Goal: Task Accomplishment & Management: Manage account settings

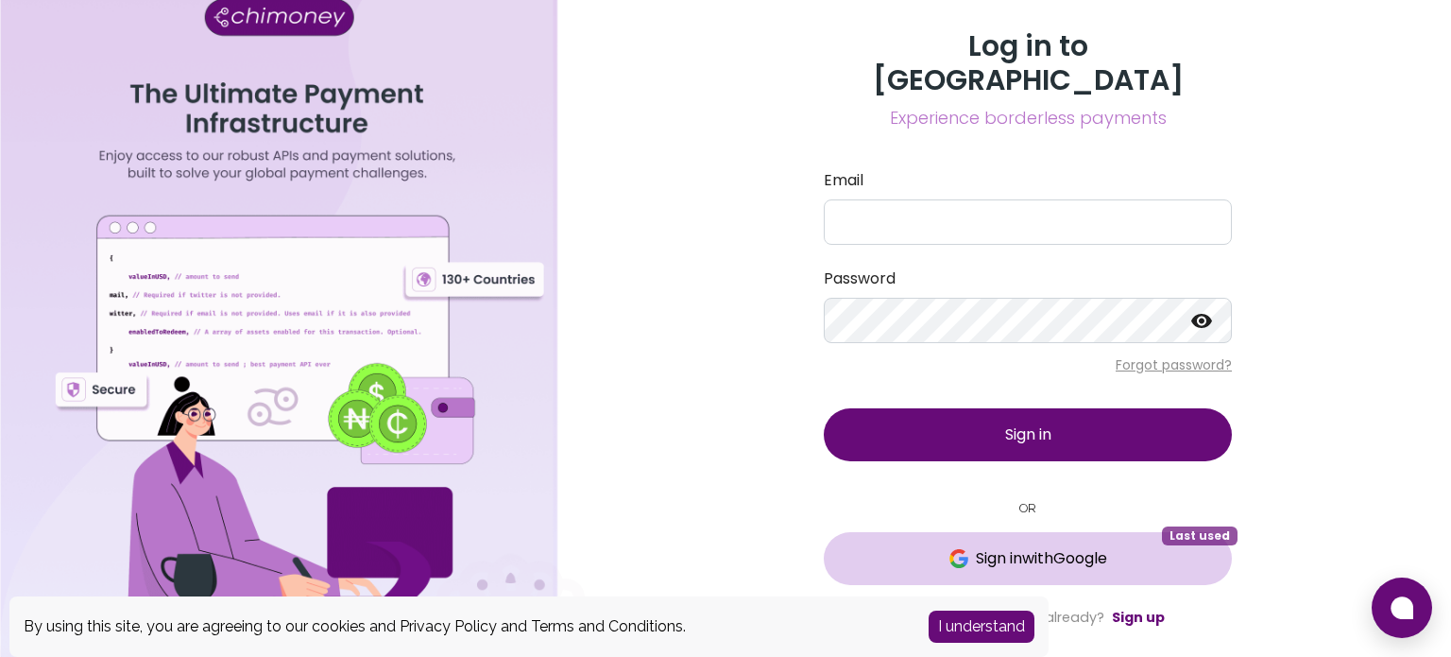
click at [1047, 532] on button "Sign in with Google Last used" at bounding box center [1028, 558] width 408 height 53
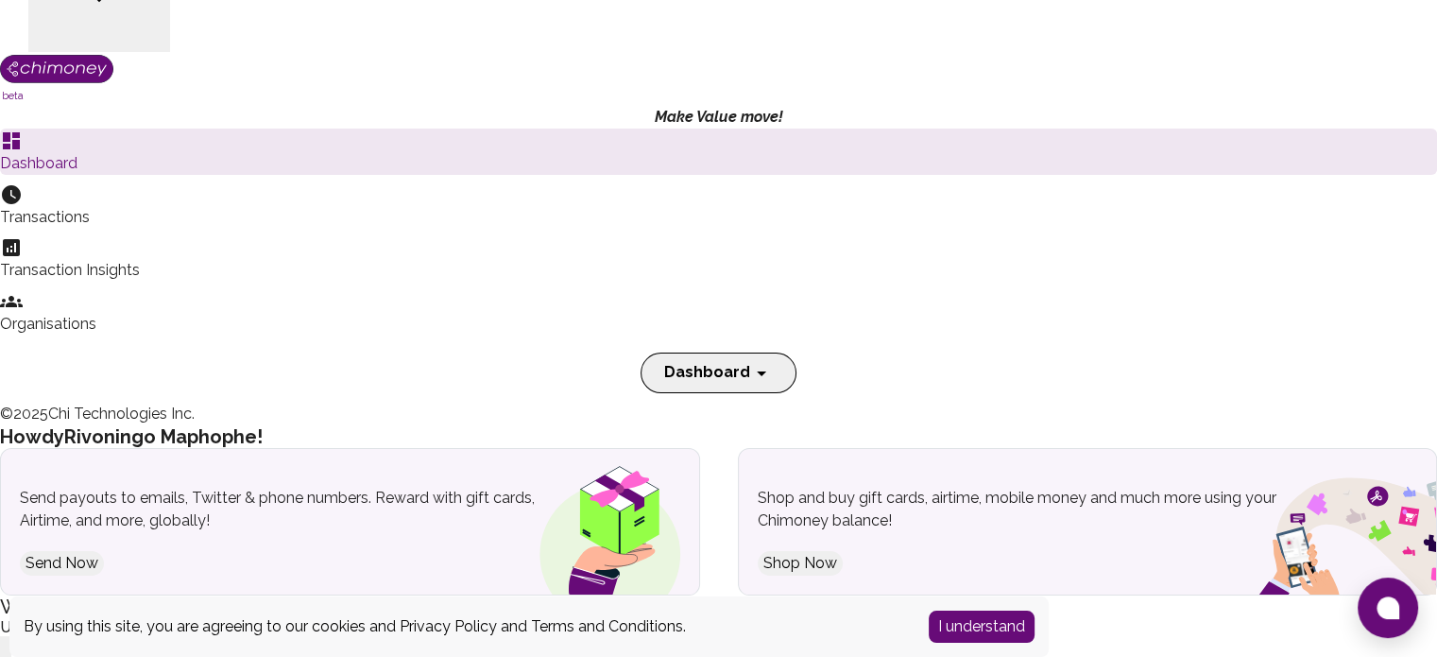
scroll to position [40, 0]
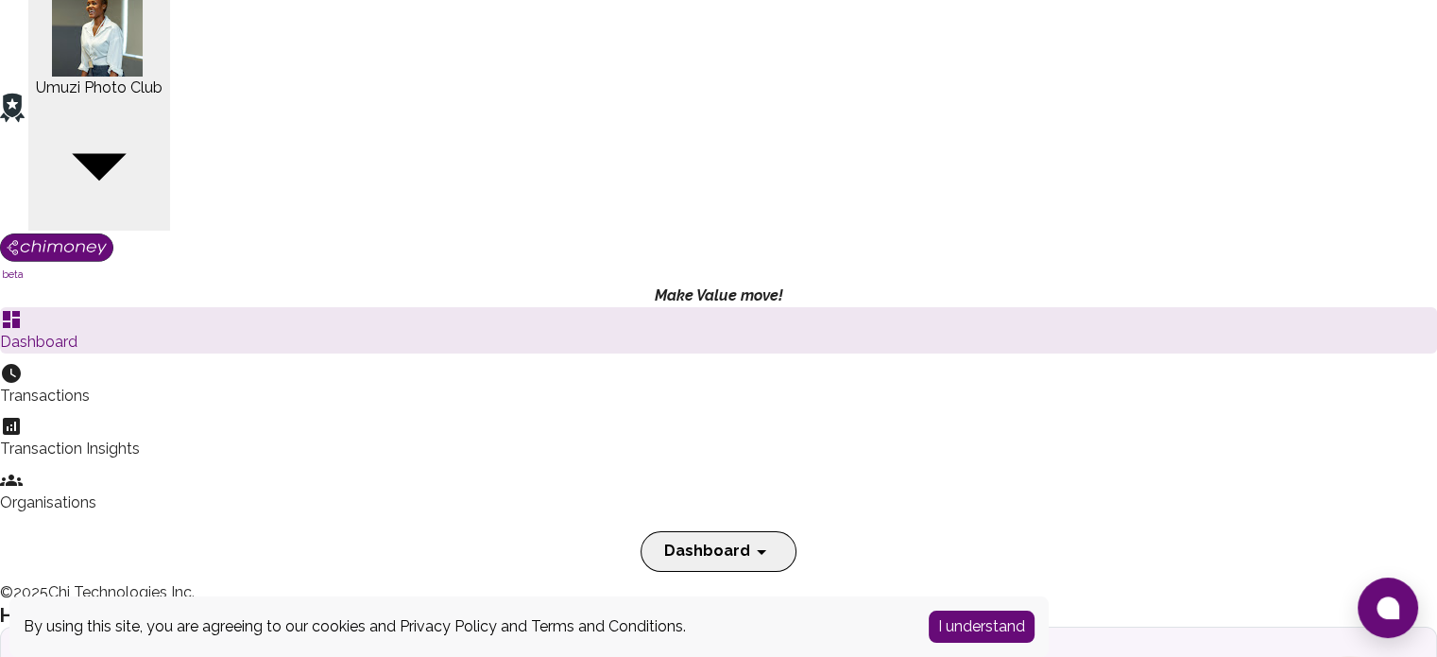
click at [144, 385] on p "Transactions" at bounding box center [718, 396] width 1437 height 23
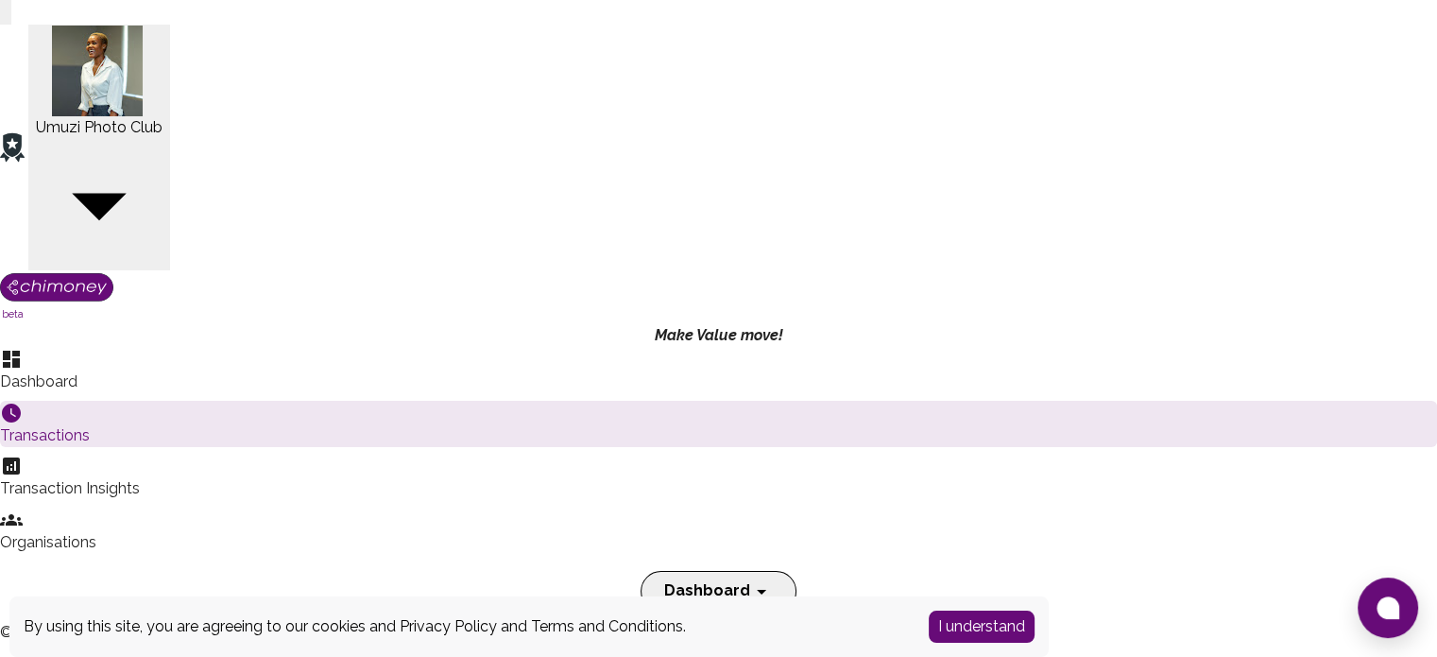
scroll to position [700, 1107]
click at [432, 572] on select "Receiver Amount Currency Debit/Credit Narration Initiator Fee Payment Status De…" at bounding box center [369, 582] width 139 height 20
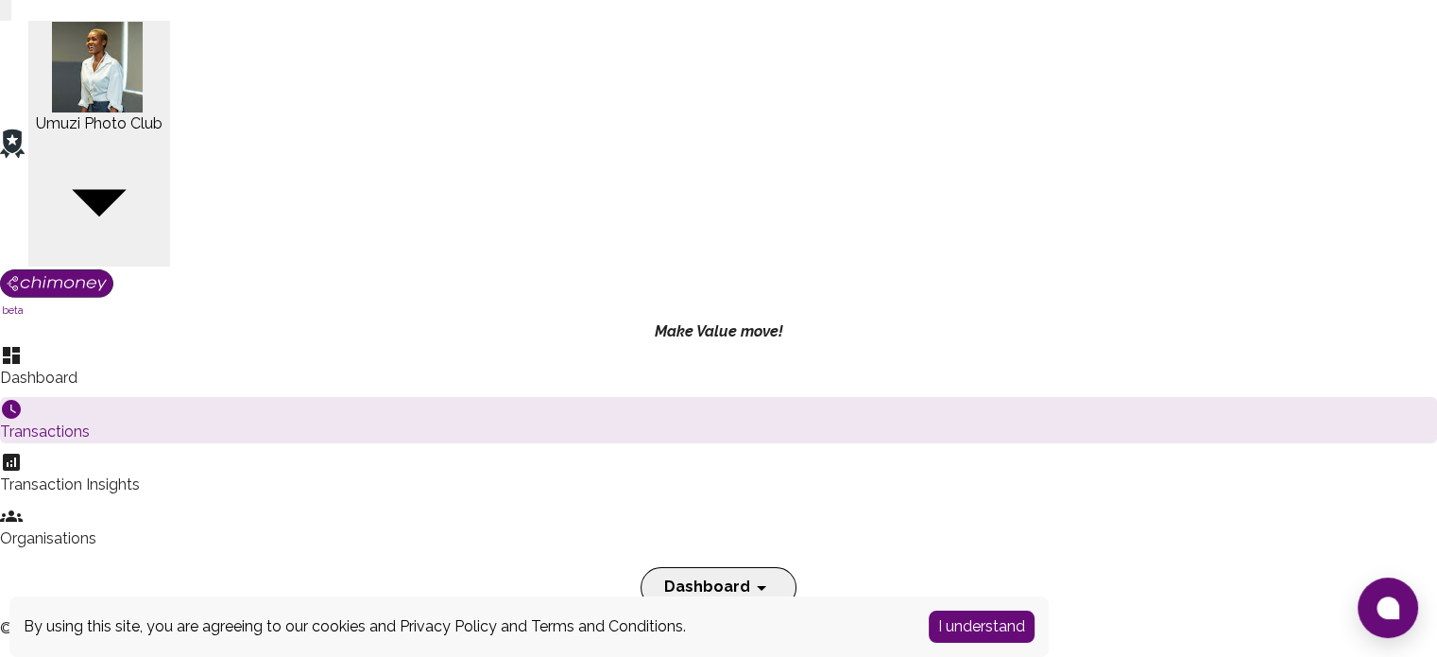
scroll to position [0, 0]
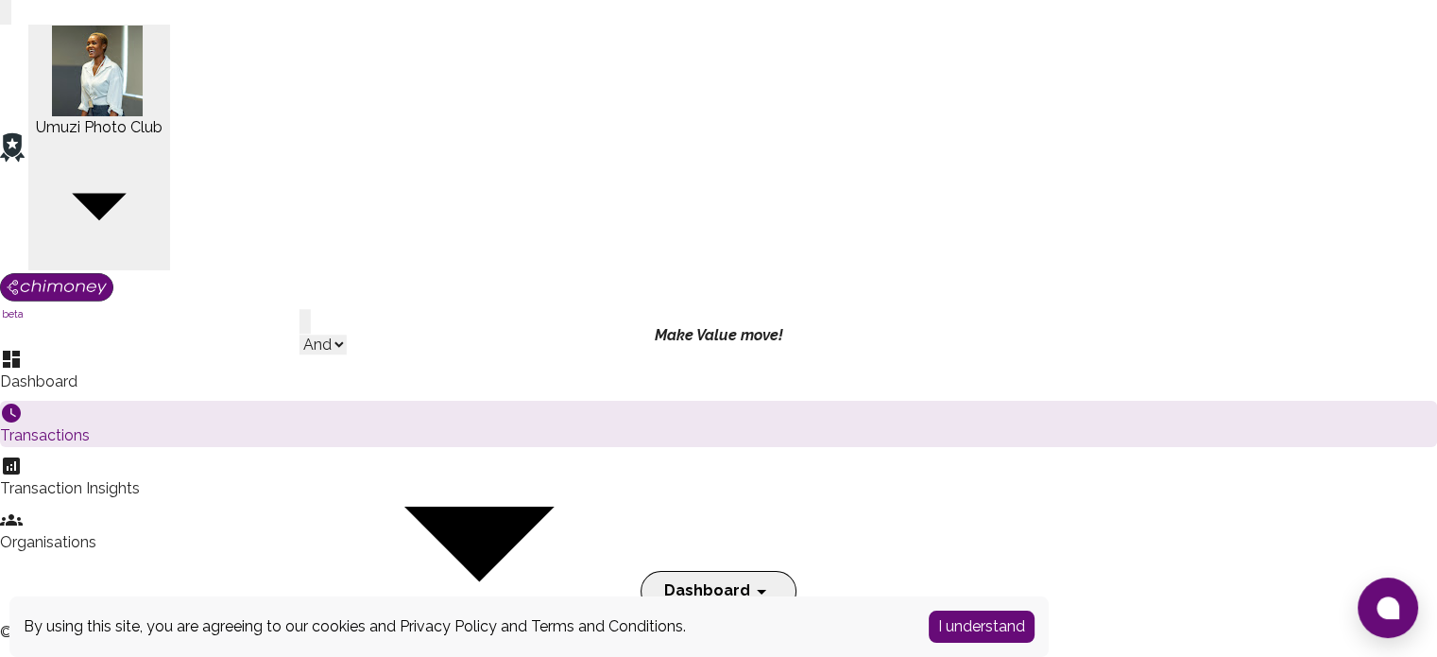
drag, startPoint x: 507, startPoint y: 154, endPoint x: 524, endPoint y: 146, distance: 18.6
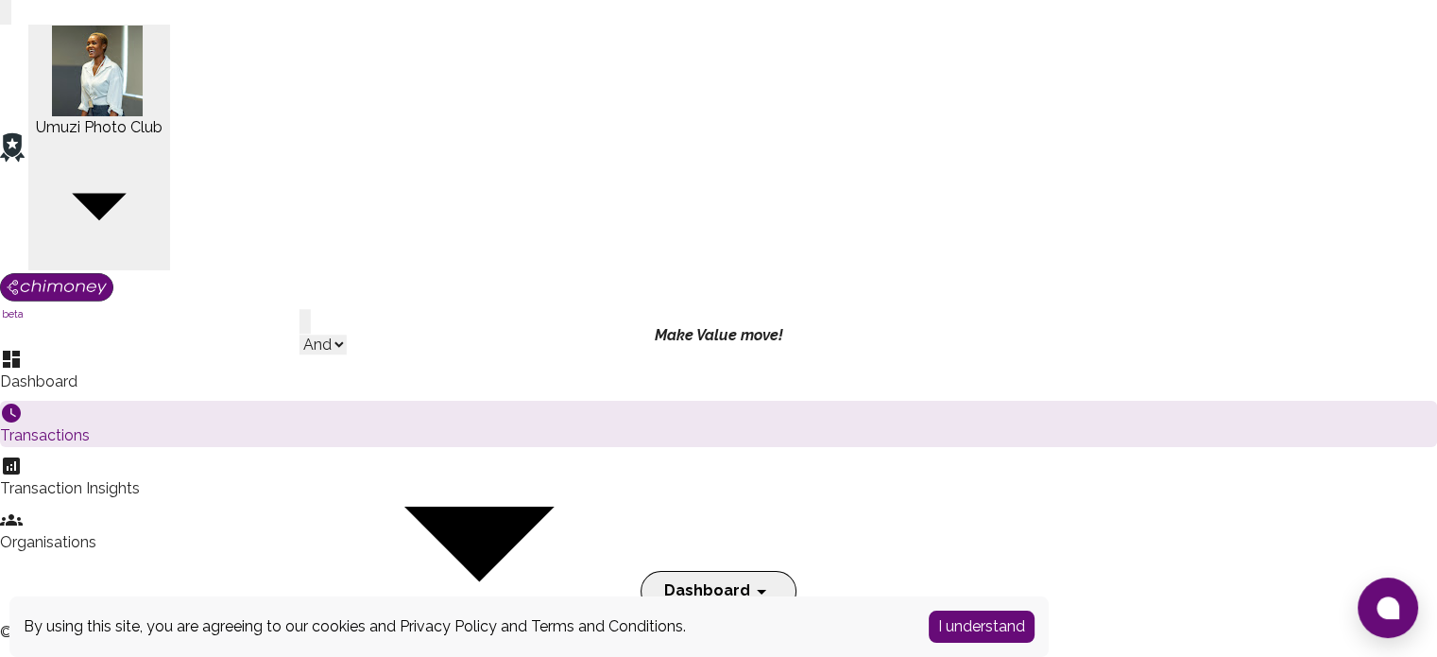
select select "[DOMAIN_NAME]"
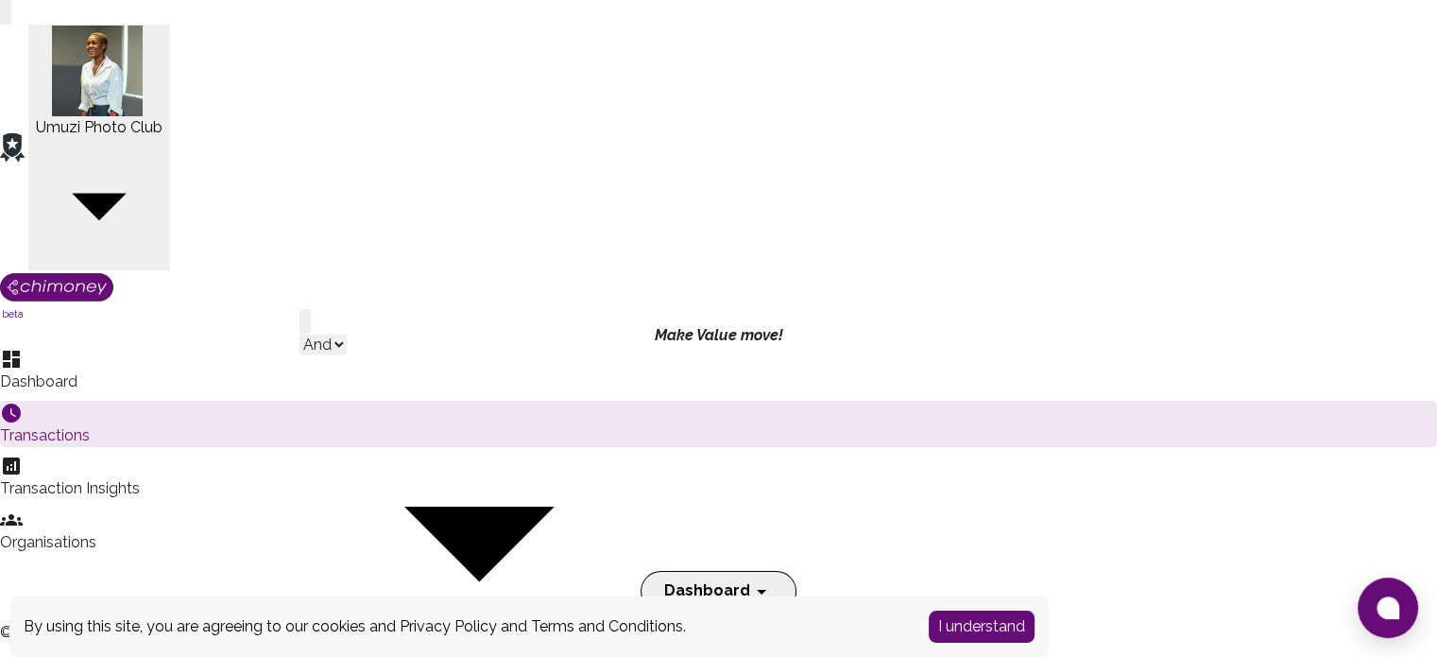
type input "S"
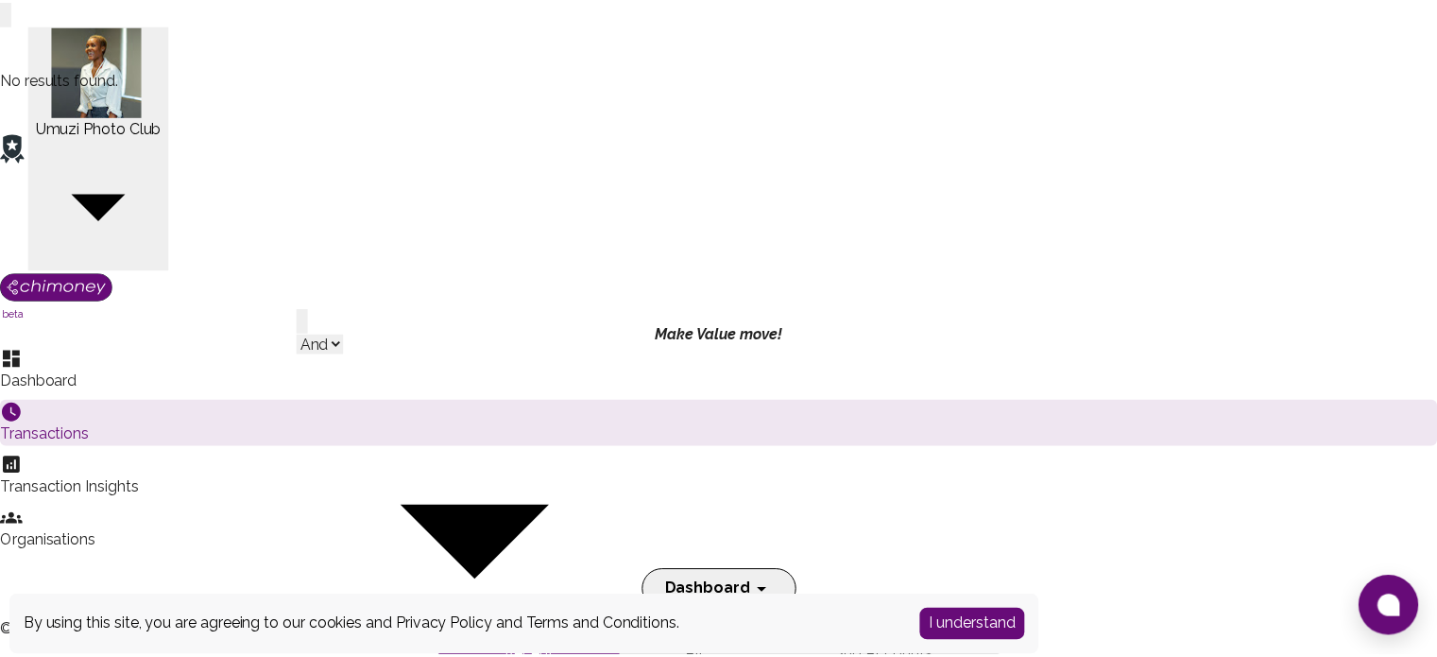
scroll to position [15, 15]
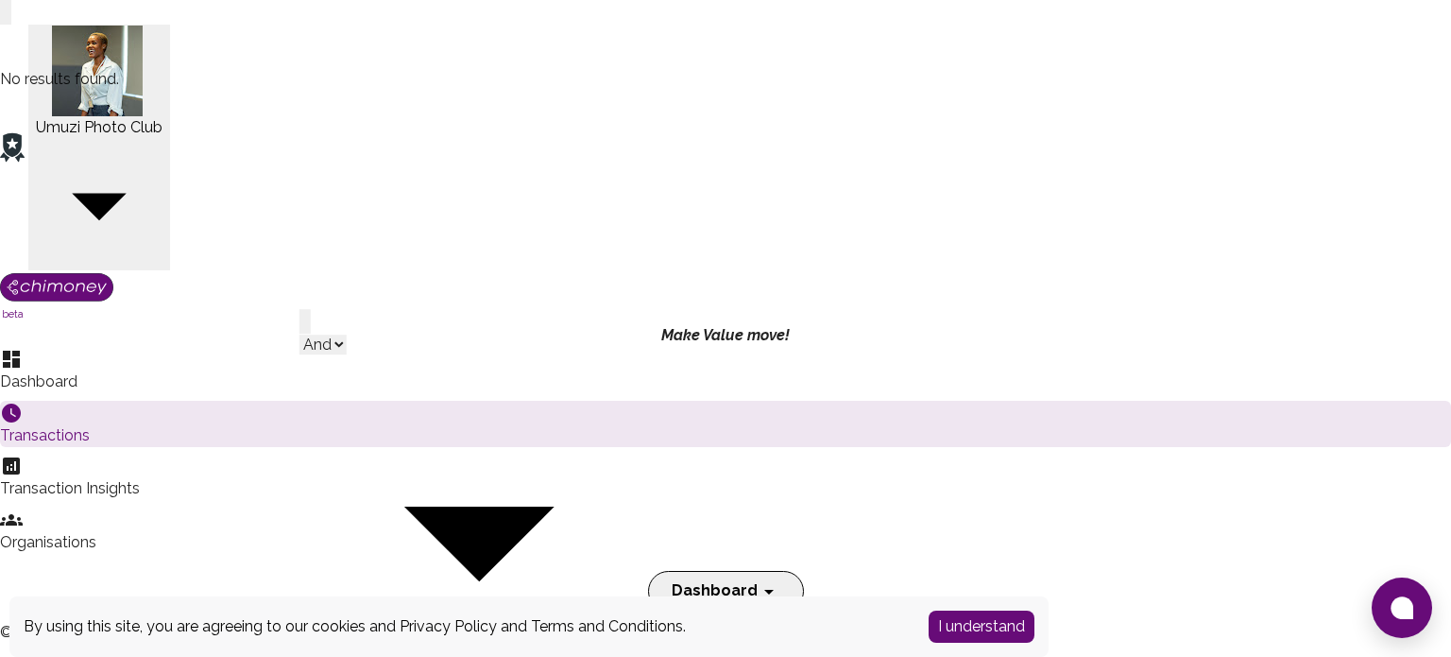
type input "Z"
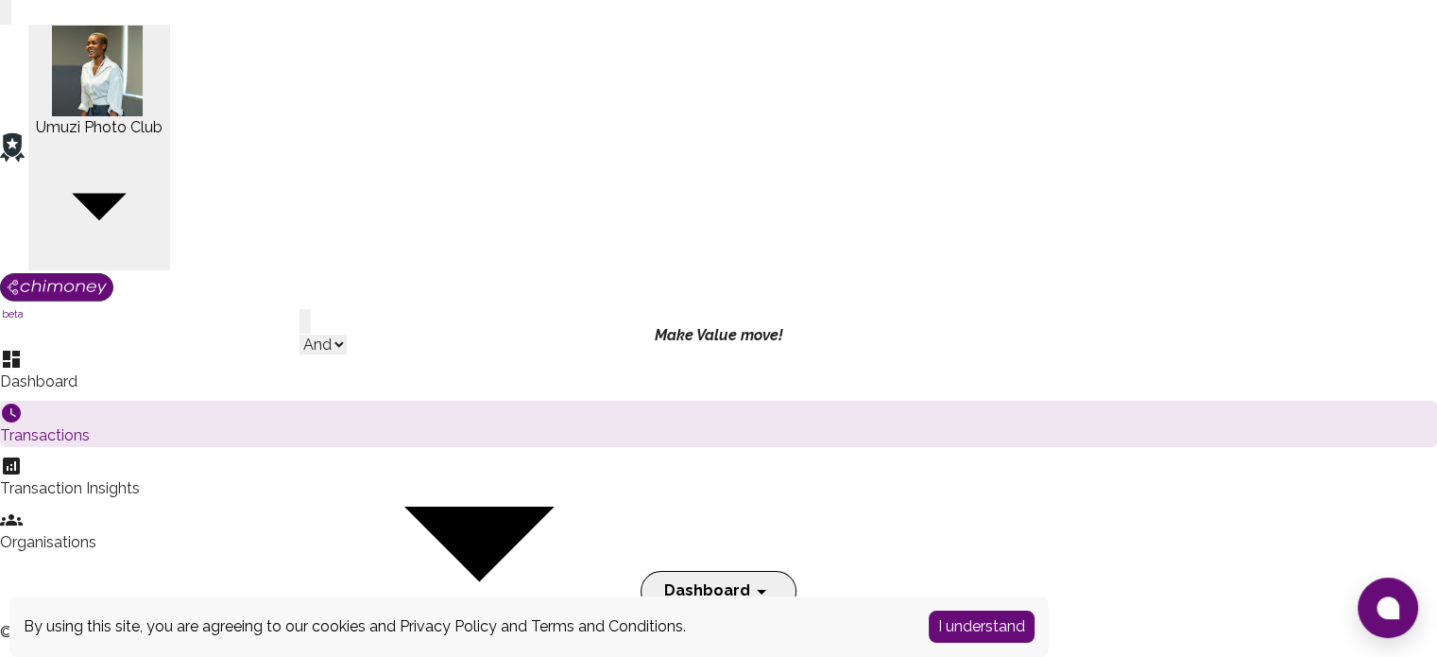
select select "meta.currency"
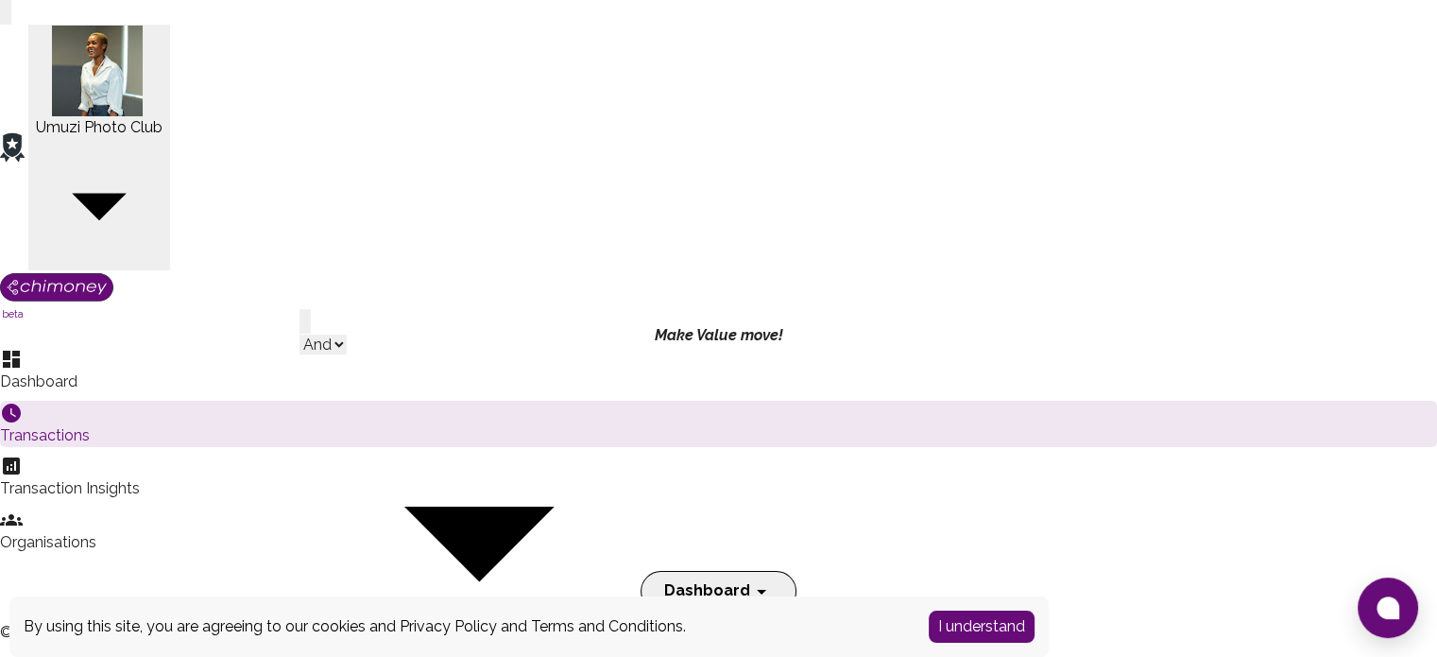
select select "date"
select select "onOrAfter"
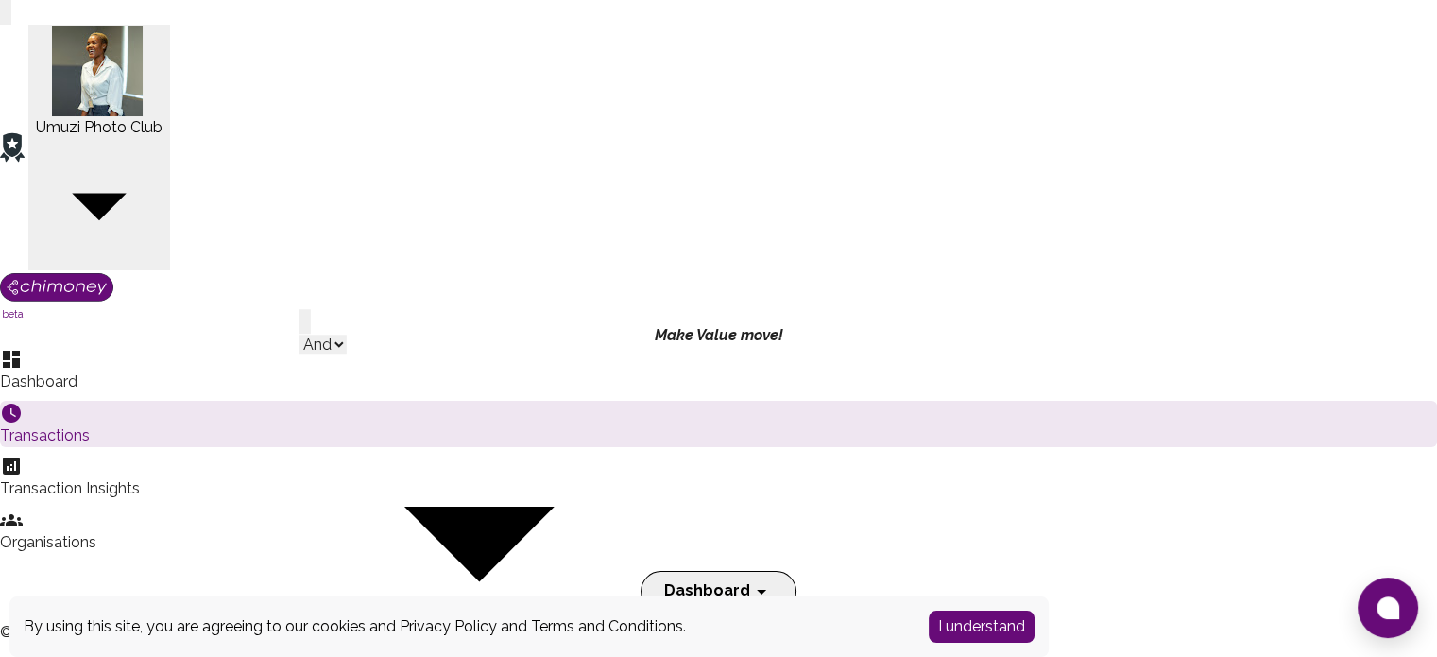
type input "[DATE]"
